Goal: Use online tool/utility: Use online tool/utility

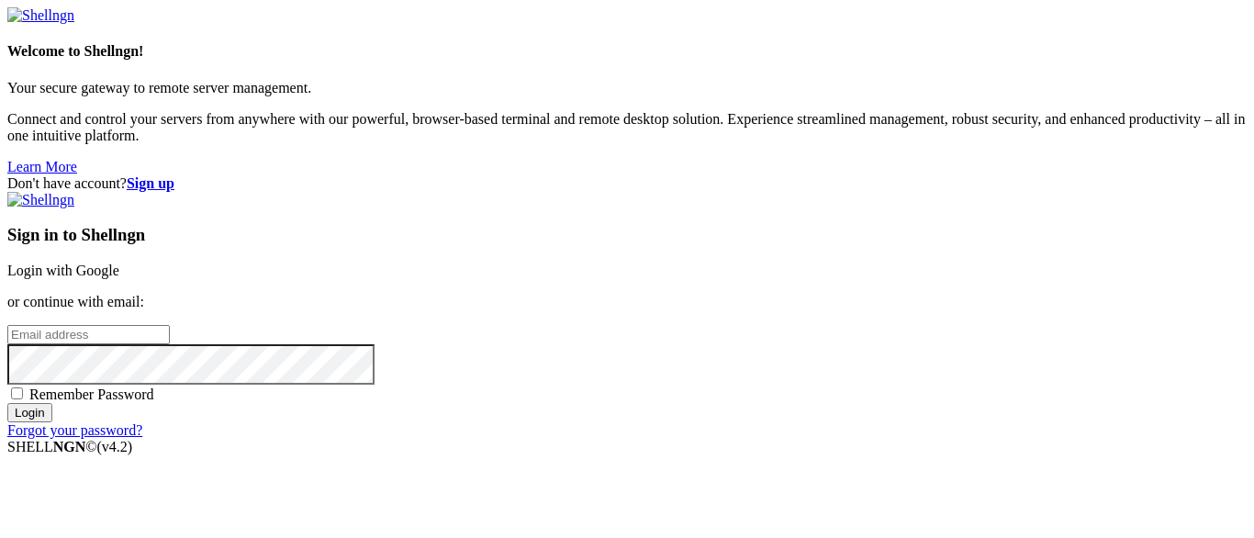
click at [119, 263] on link "Login with Google" at bounding box center [63, 271] width 112 height 16
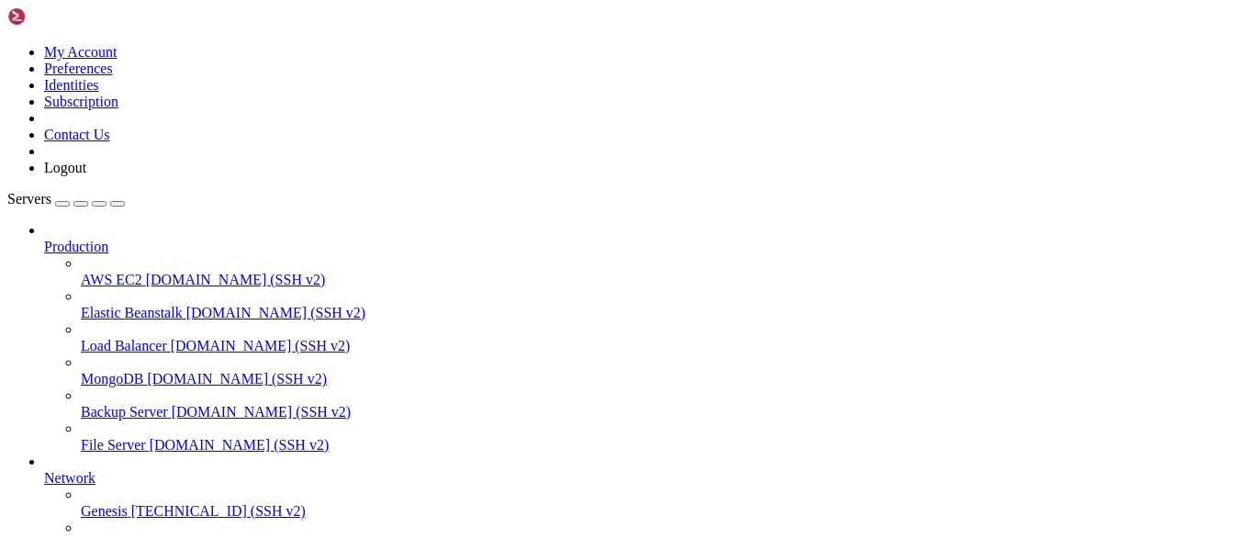
scroll to position [154, 0]
click at [161, 536] on span "GUGU Server" at bounding box center [123, 544] width 84 height 16
drag, startPoint x: 225, startPoint y: 245, endPoint x: 236, endPoint y: 232, distance: 16.9
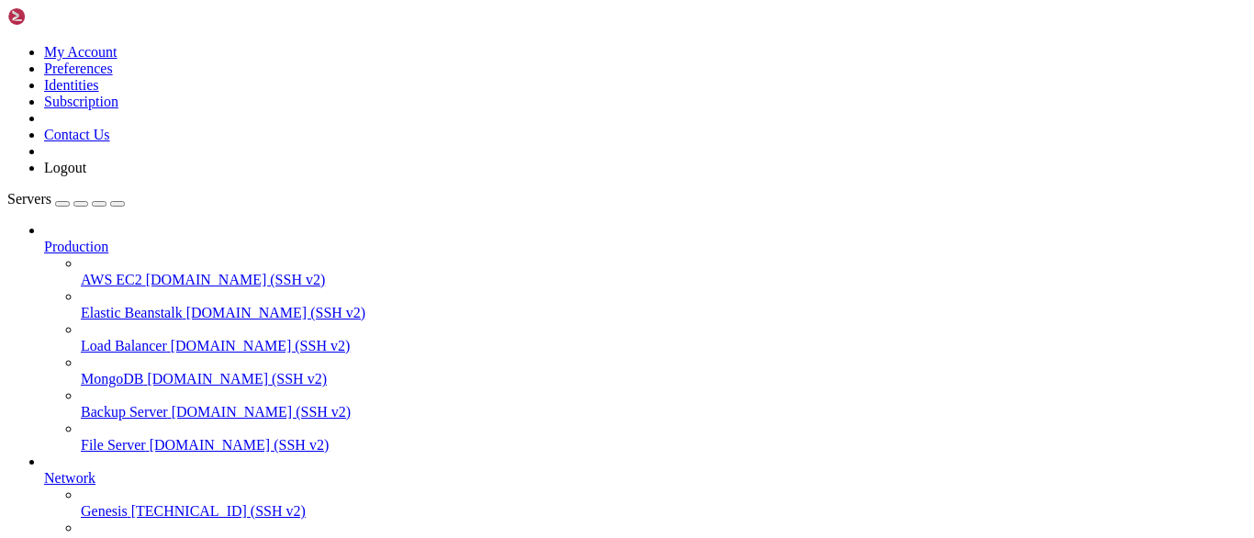
copy x-row "63b1f317ee5d"
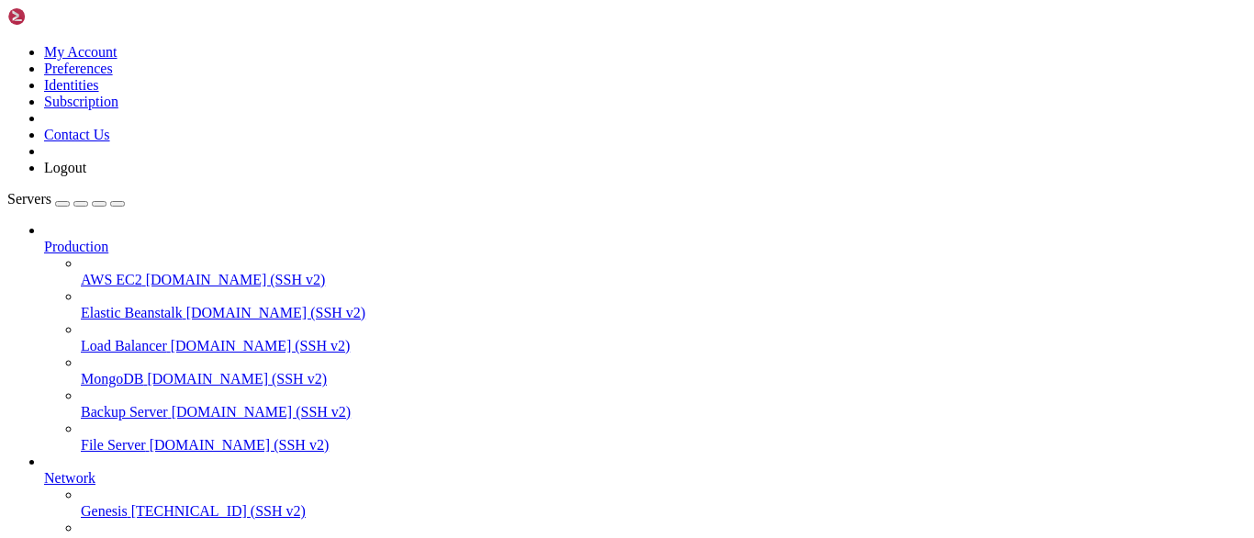
drag, startPoint x: 293, startPoint y: 1146, endPoint x: 168, endPoint y: 1234, distance: 152.8
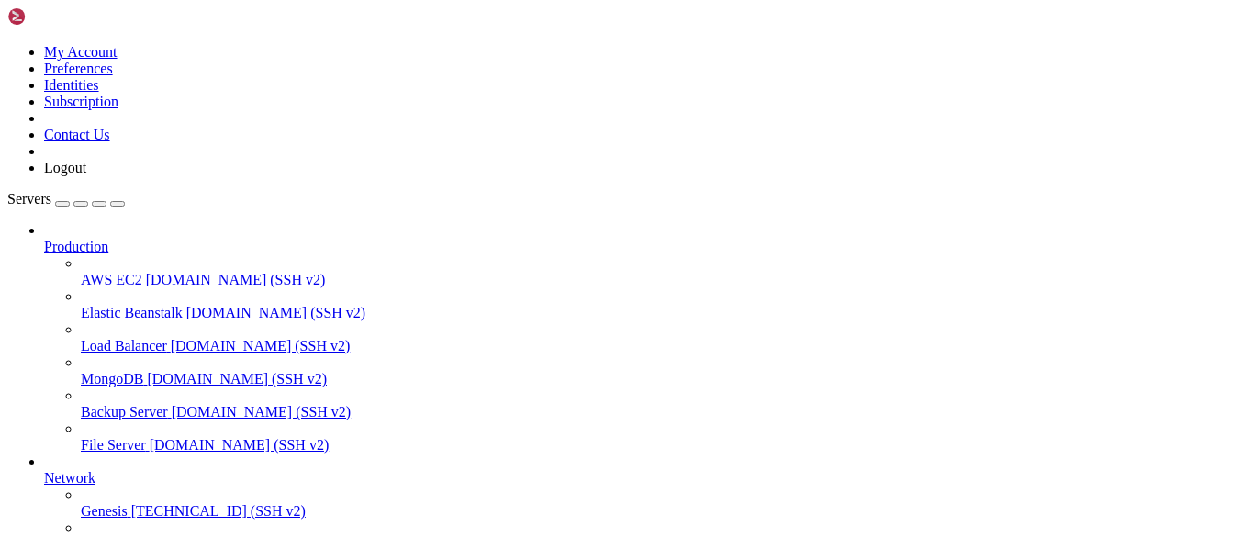
scroll to position [143, 0]
